Goal: Information Seeking & Learning: Learn about a topic

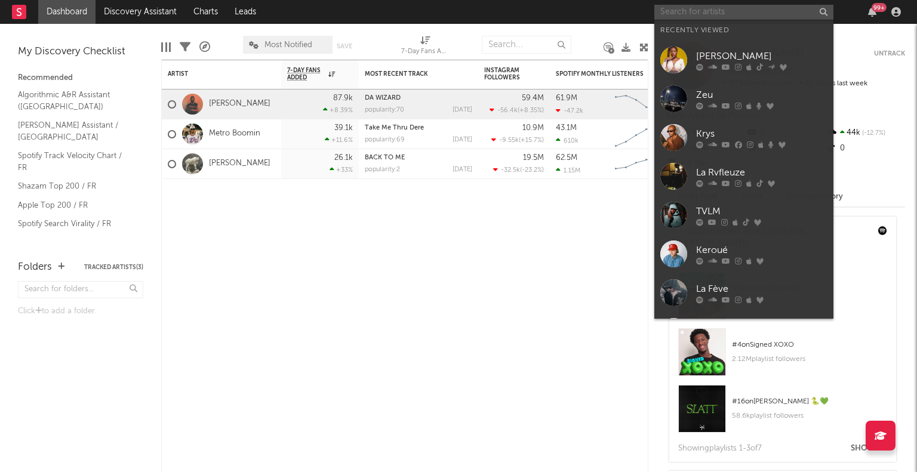
click at [715, 16] on input "text" at bounding box center [744, 12] width 179 height 15
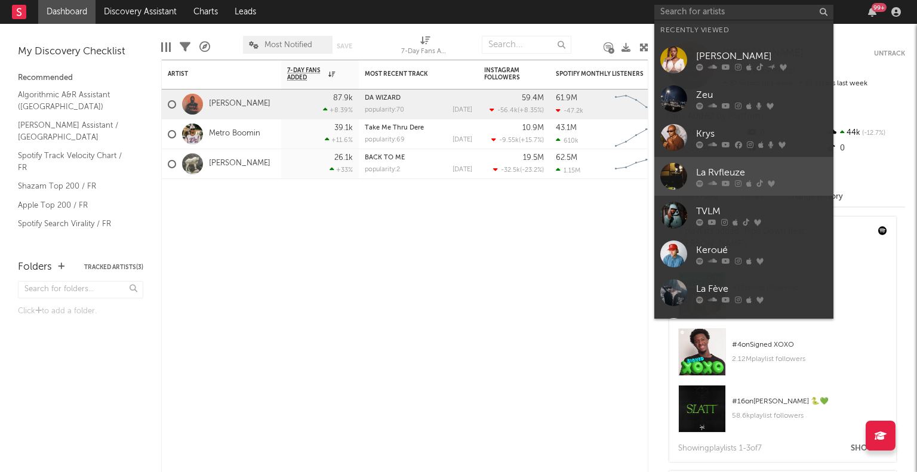
click at [693, 174] on link "La Rvfleuze" at bounding box center [744, 176] width 179 height 39
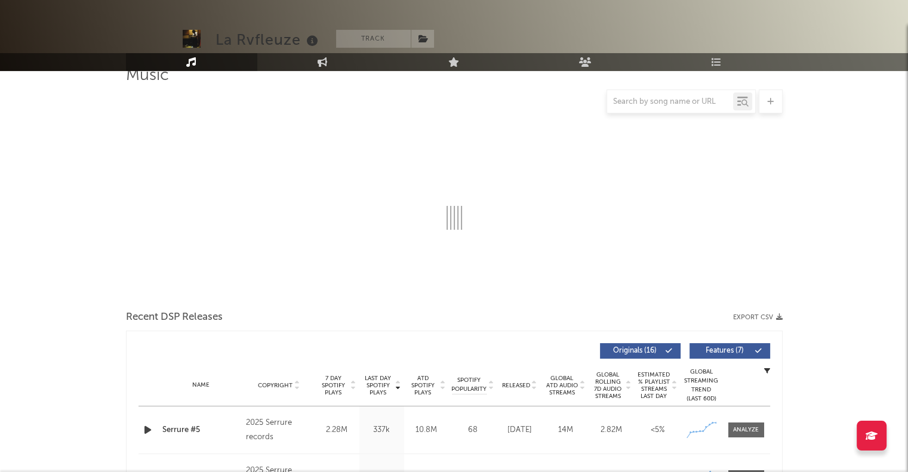
select select "6m"
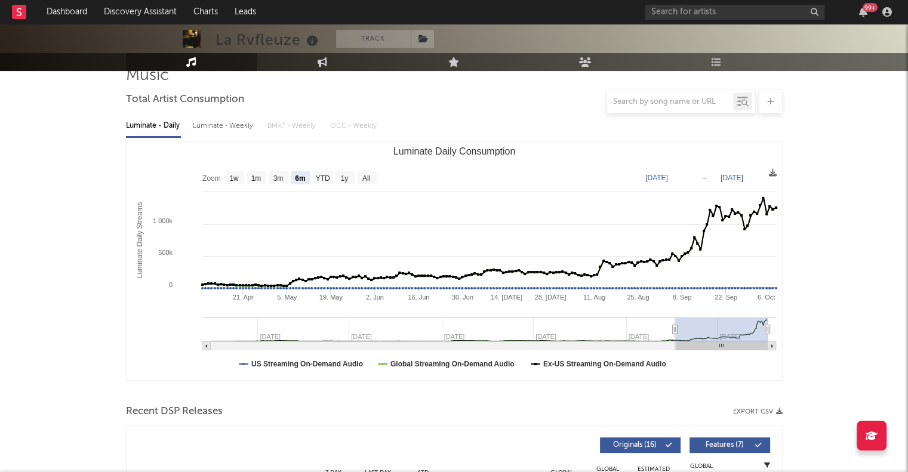
scroll to position [222, 0]
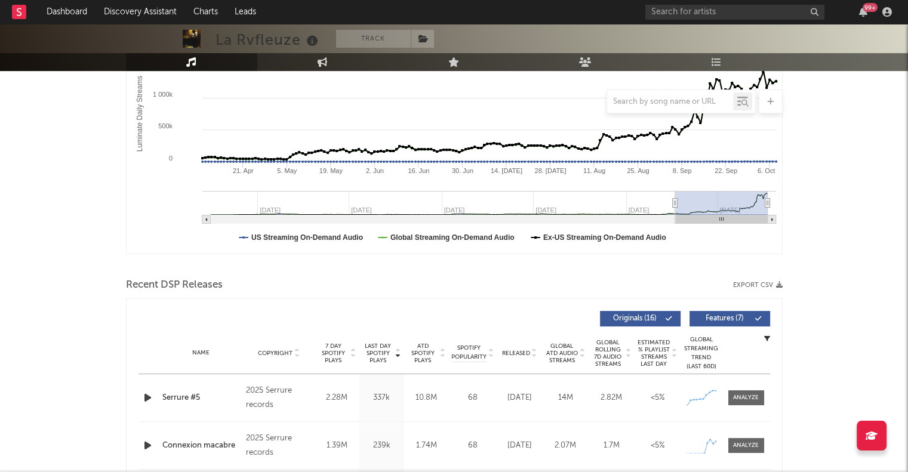
click at [441, 356] on icon at bounding box center [443, 356] width 6 height 5
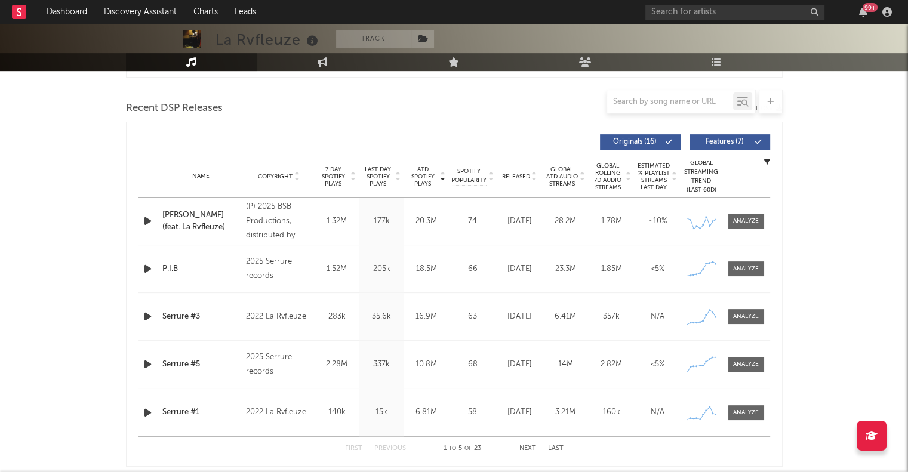
scroll to position [399, 0]
click at [351, 177] on icon at bounding box center [354, 179] width 6 height 5
